Goal: Check status: Check status

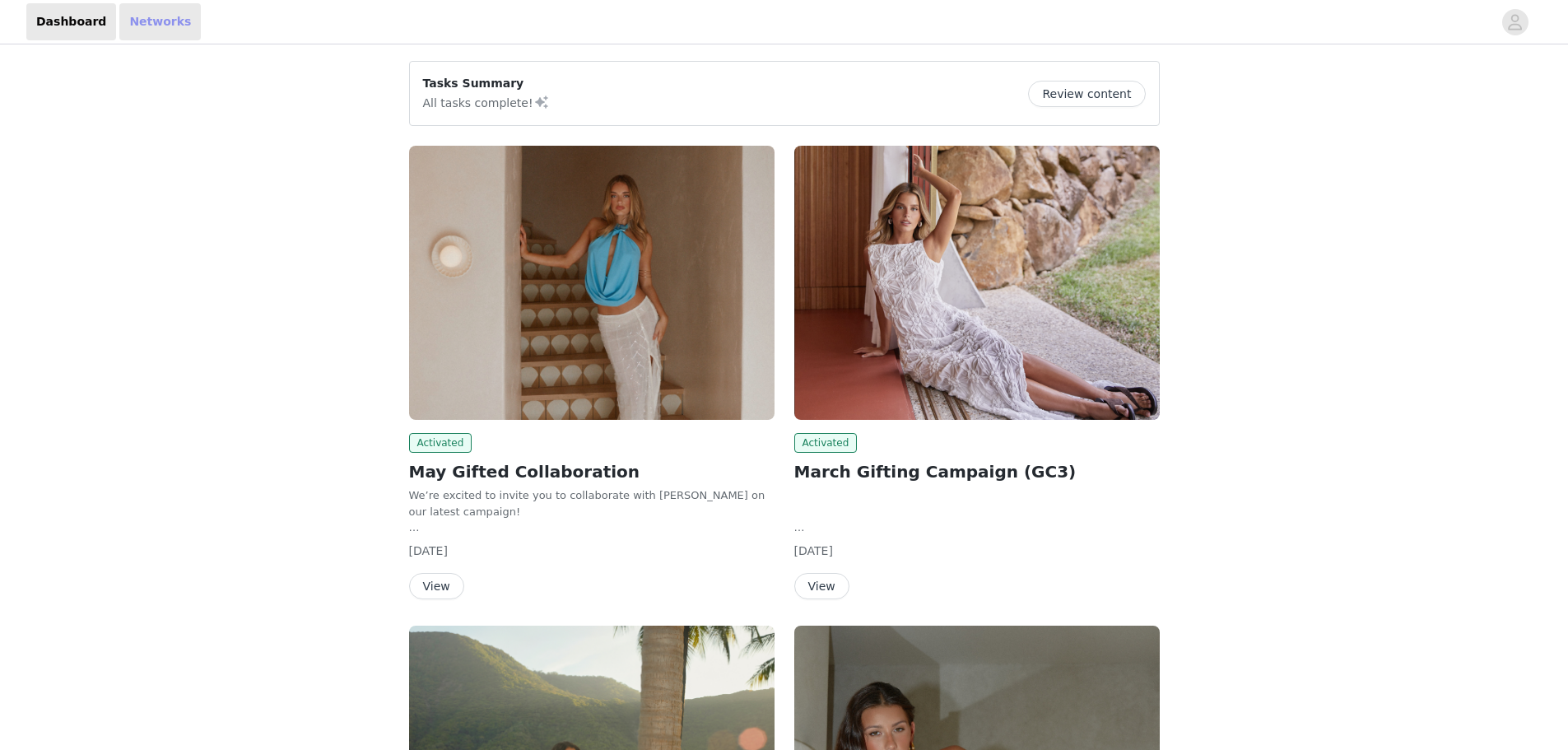
click at [137, 26] on link "Networks" at bounding box center [159, 22] width 82 height 37
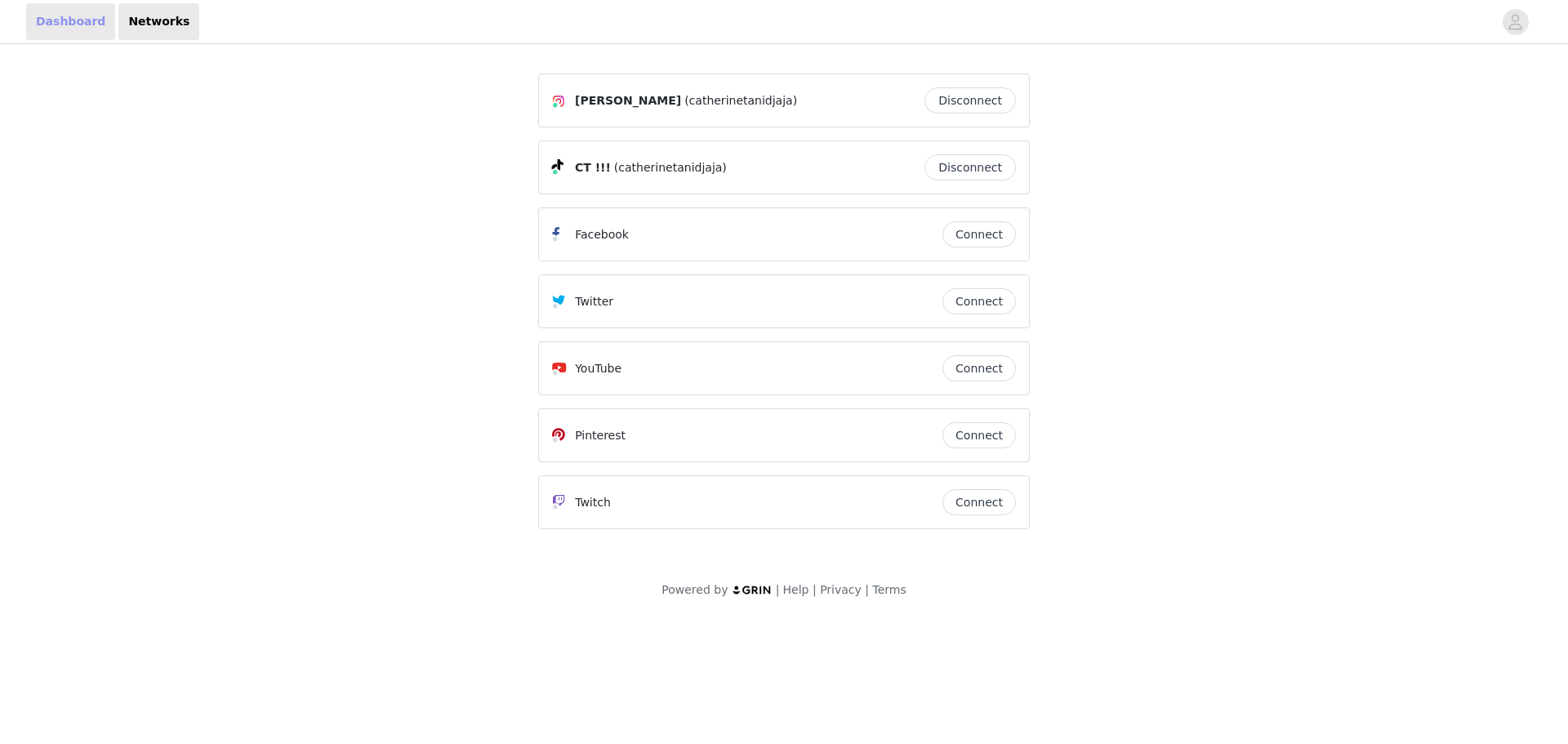
click at [77, 32] on link "Dashboard" at bounding box center [71, 21] width 89 height 37
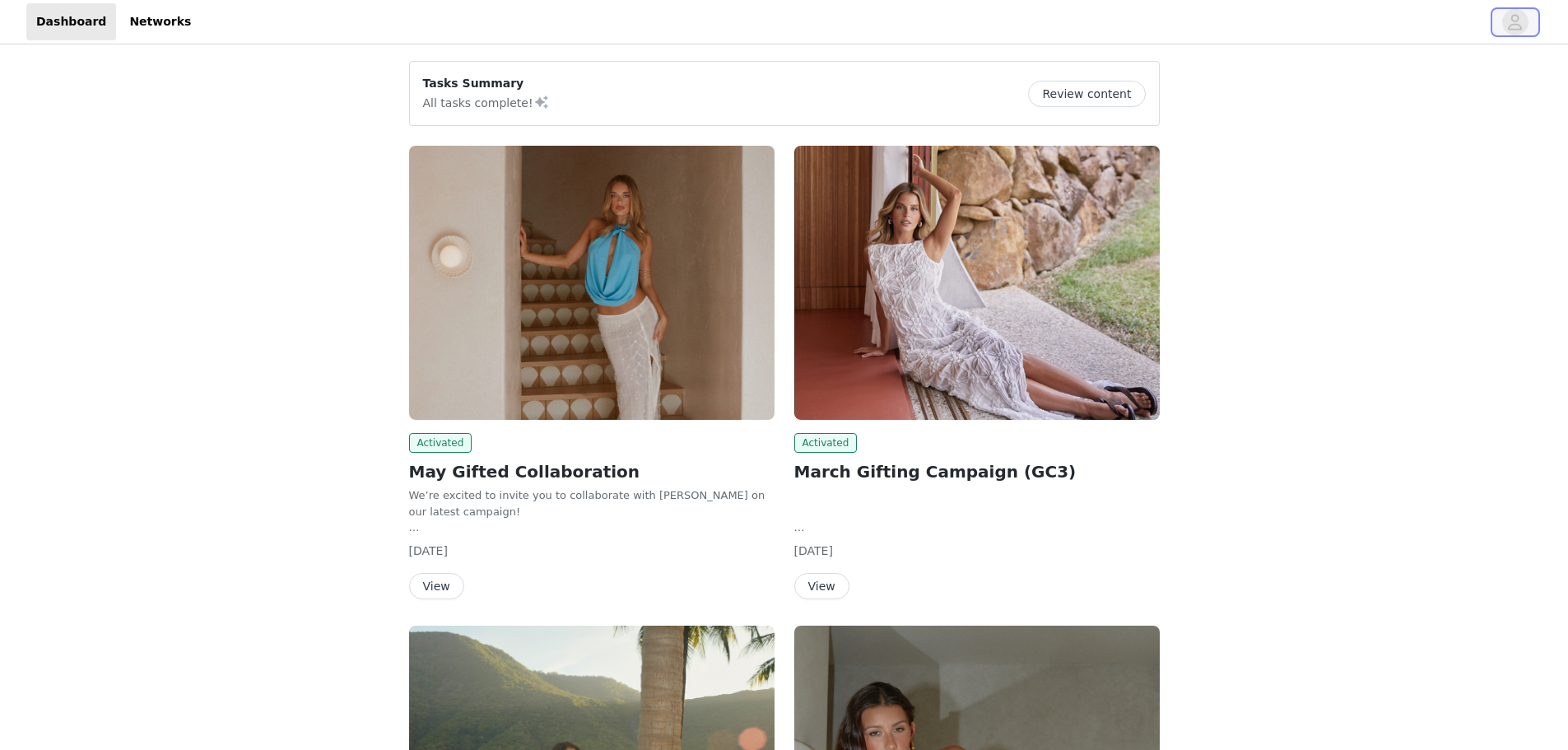
click at [1515, 20] on icon "avatar" at bounding box center [1515, 22] width 16 height 27
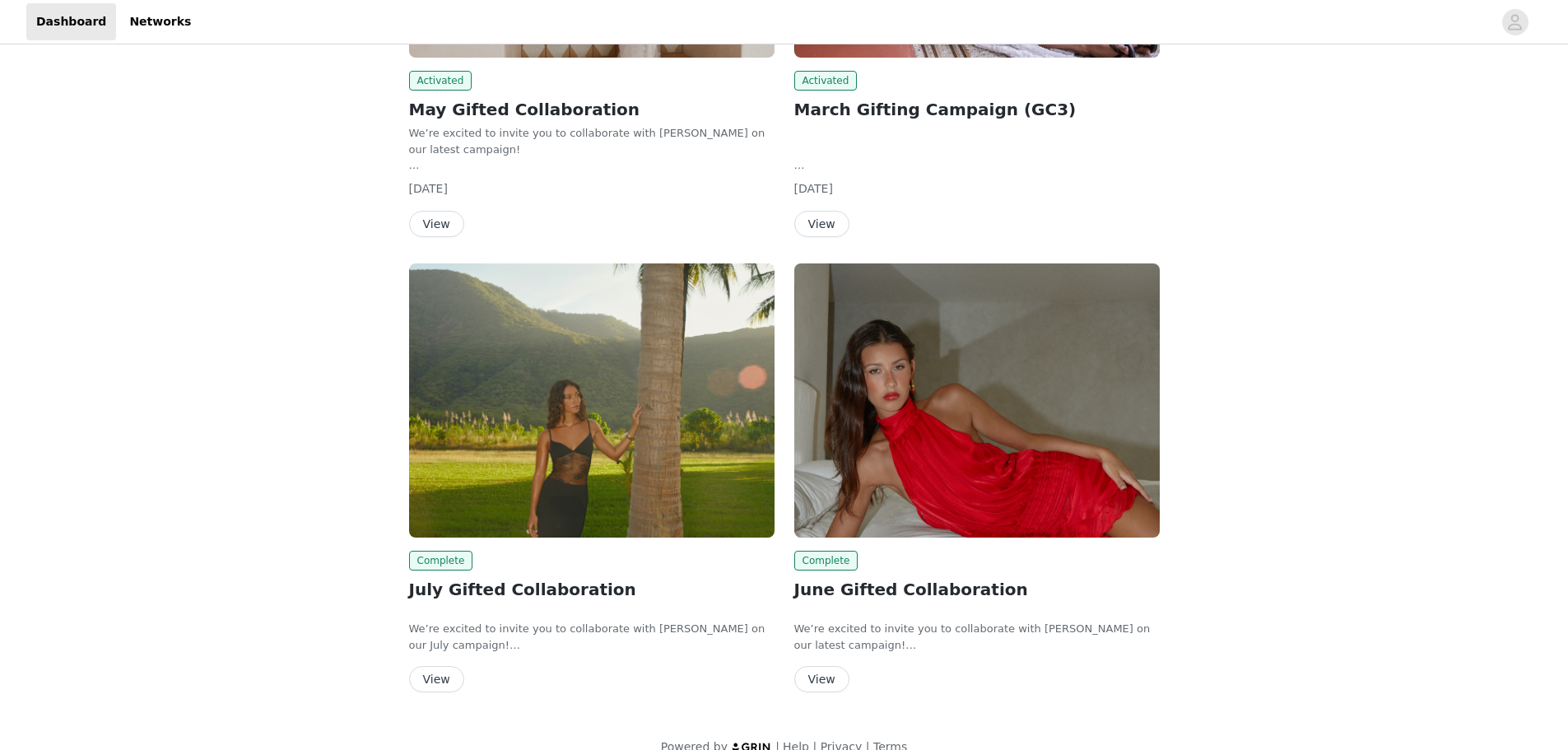
scroll to position [388, 0]
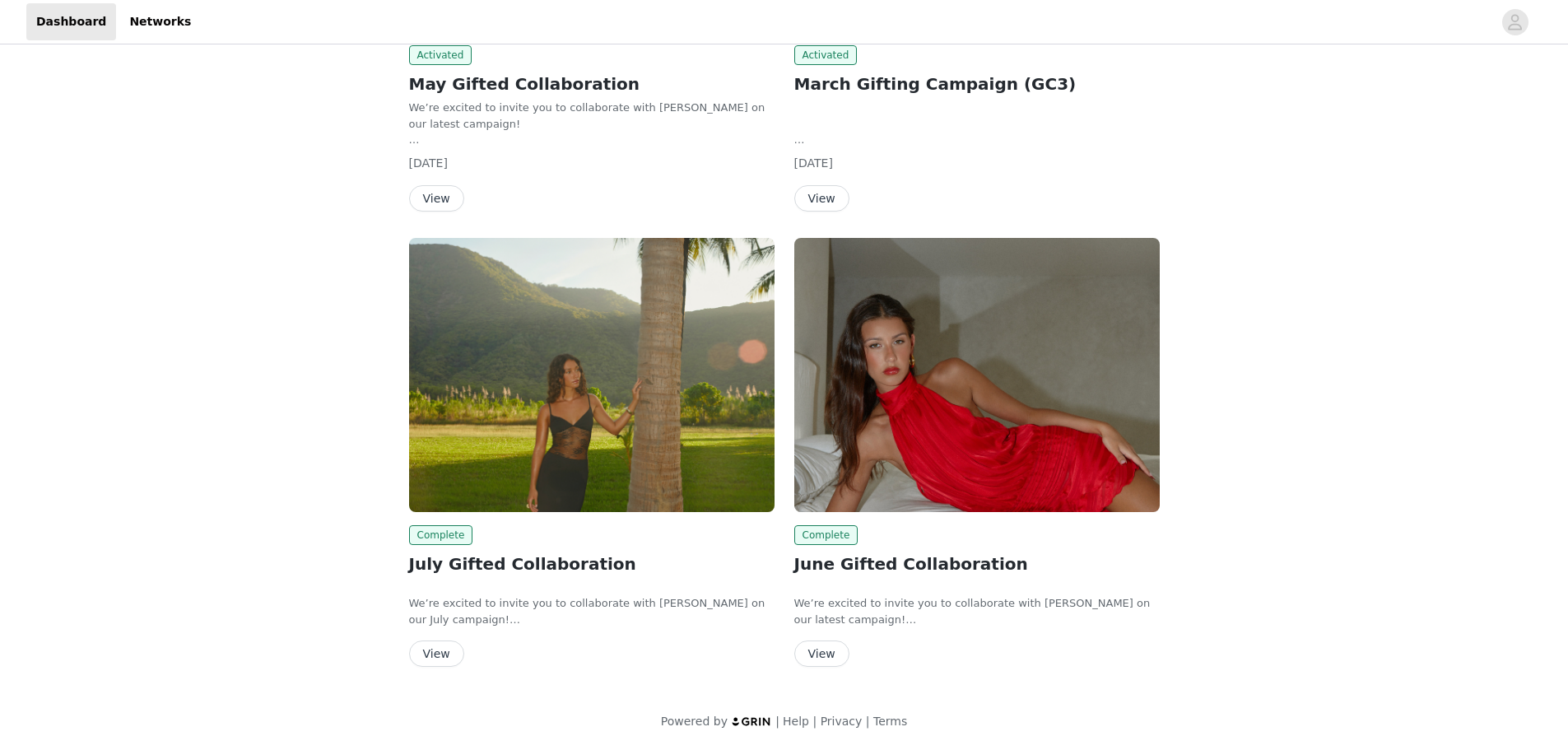
click at [437, 653] on button "View" at bounding box center [437, 653] width 55 height 27
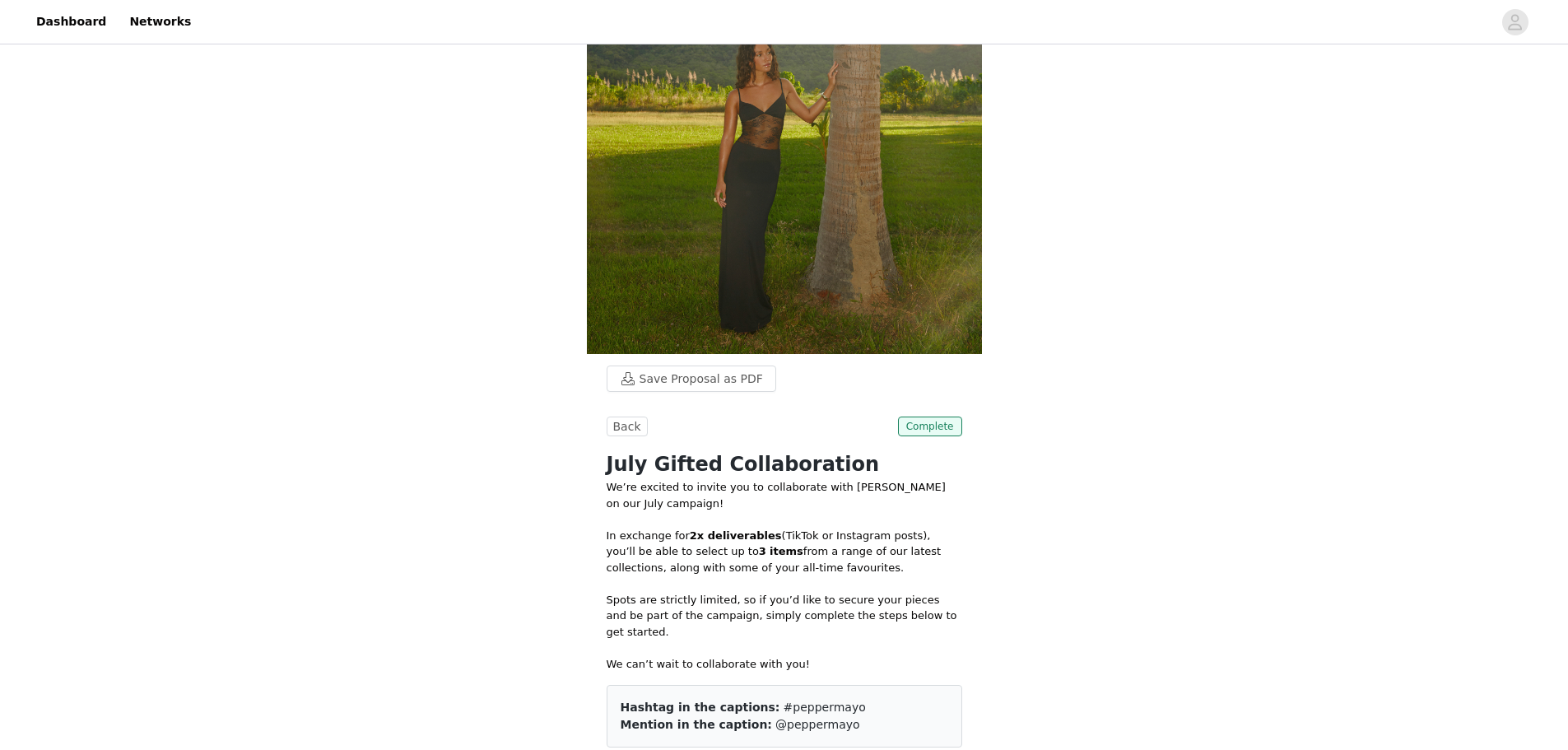
scroll to position [284, 0]
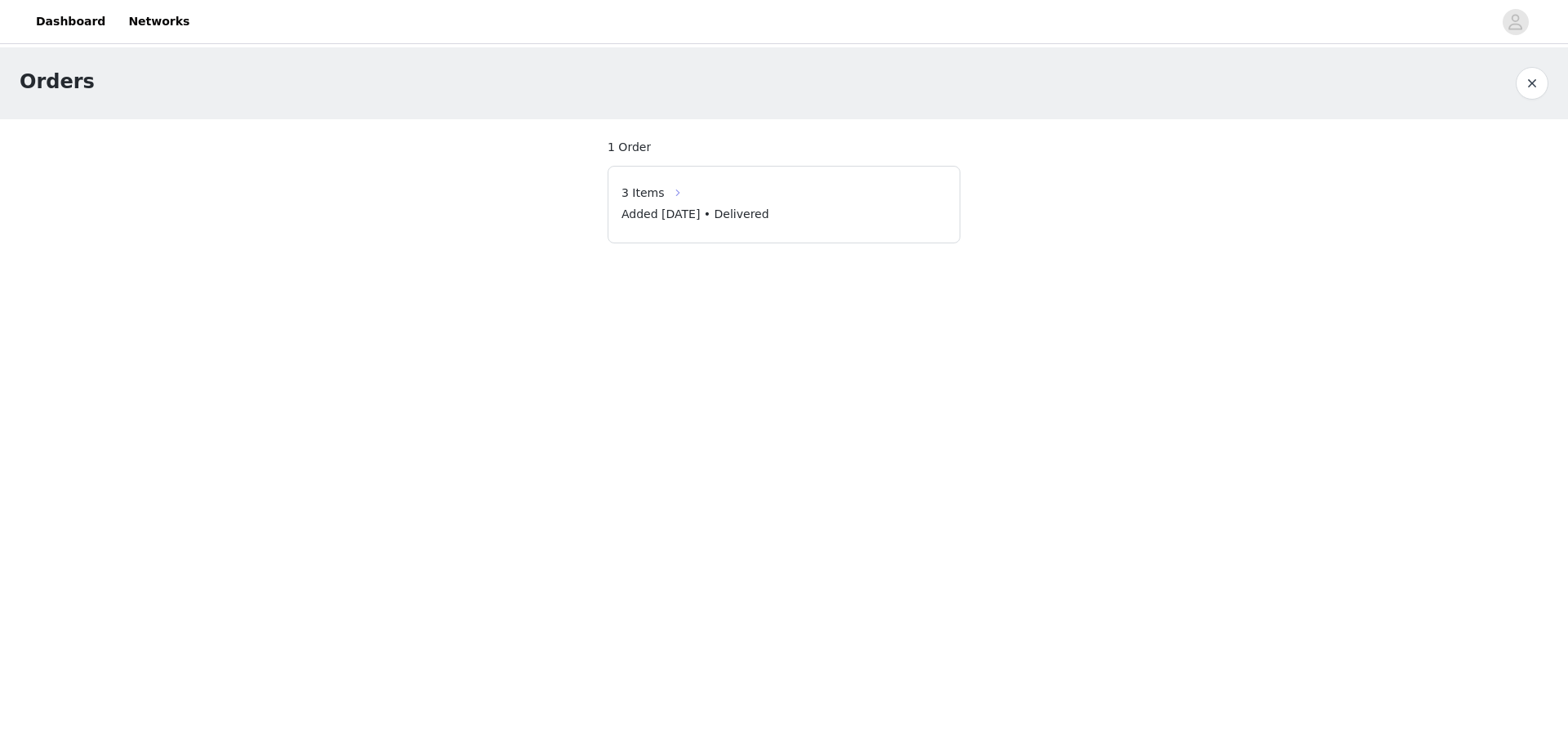
click at [665, 192] on button "button" at bounding box center [677, 192] width 27 height 27
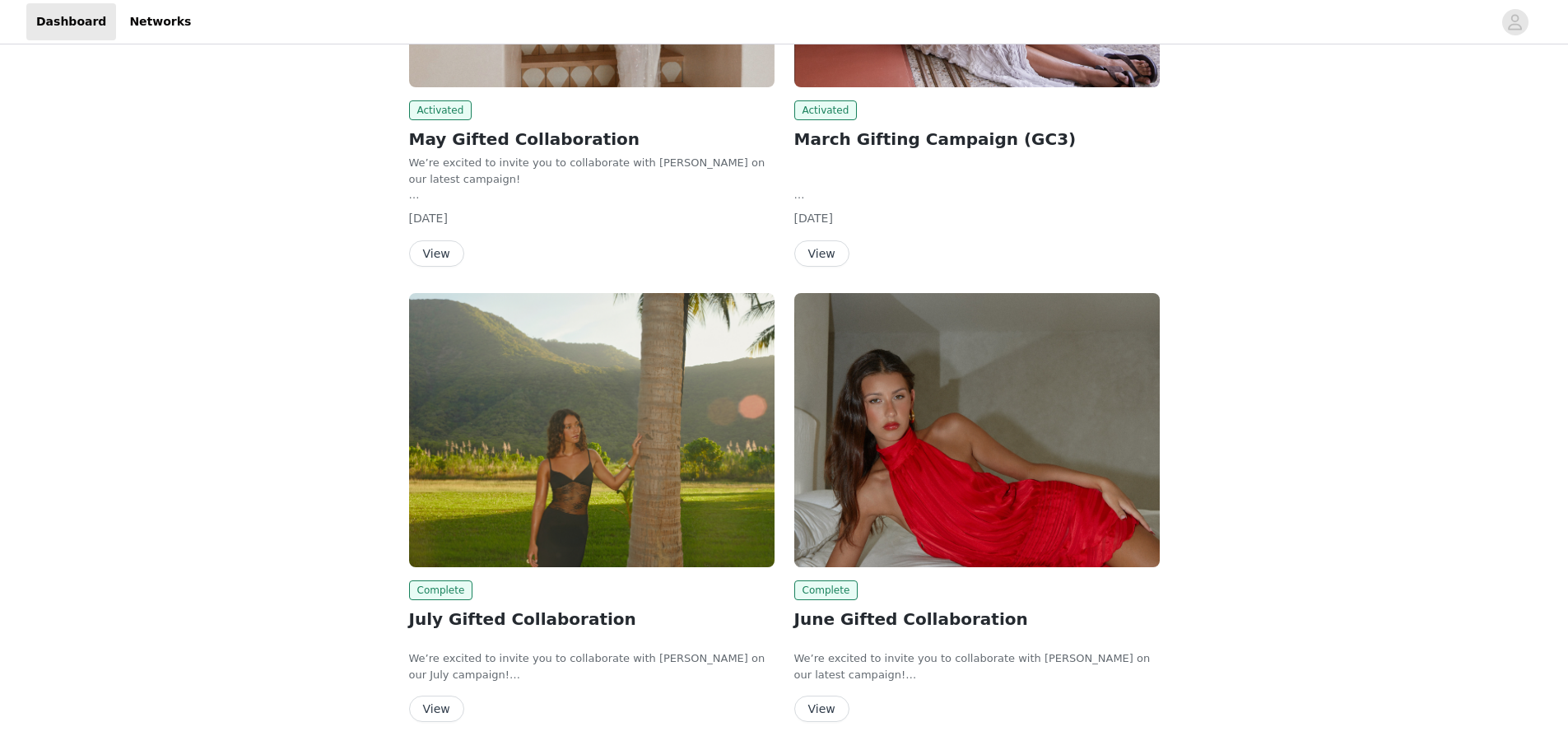
scroll to position [388, 0]
